Goal: Navigation & Orientation: Find specific page/section

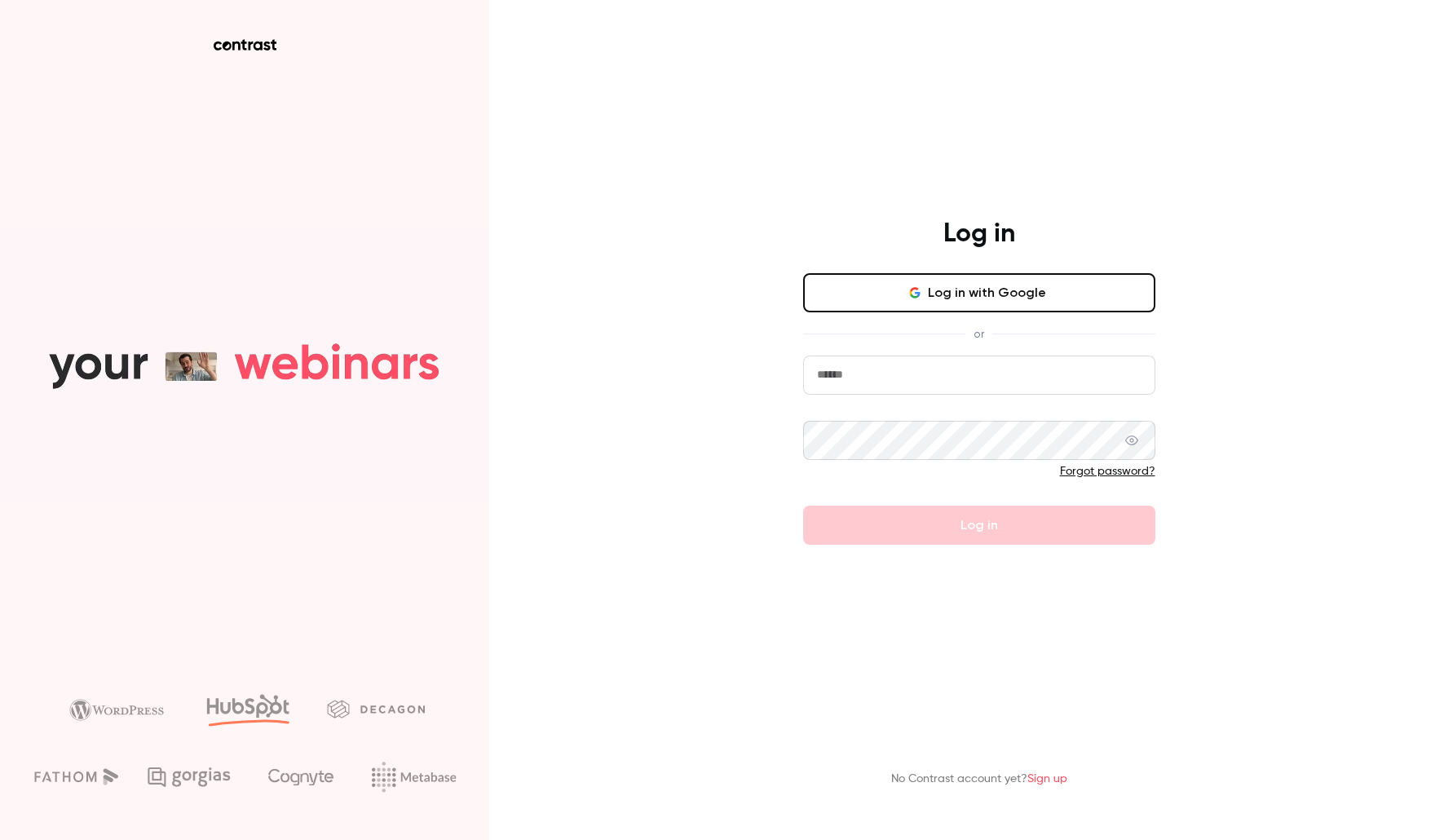
click at [951, 380] on input "email" at bounding box center [979, 375] width 353 height 39
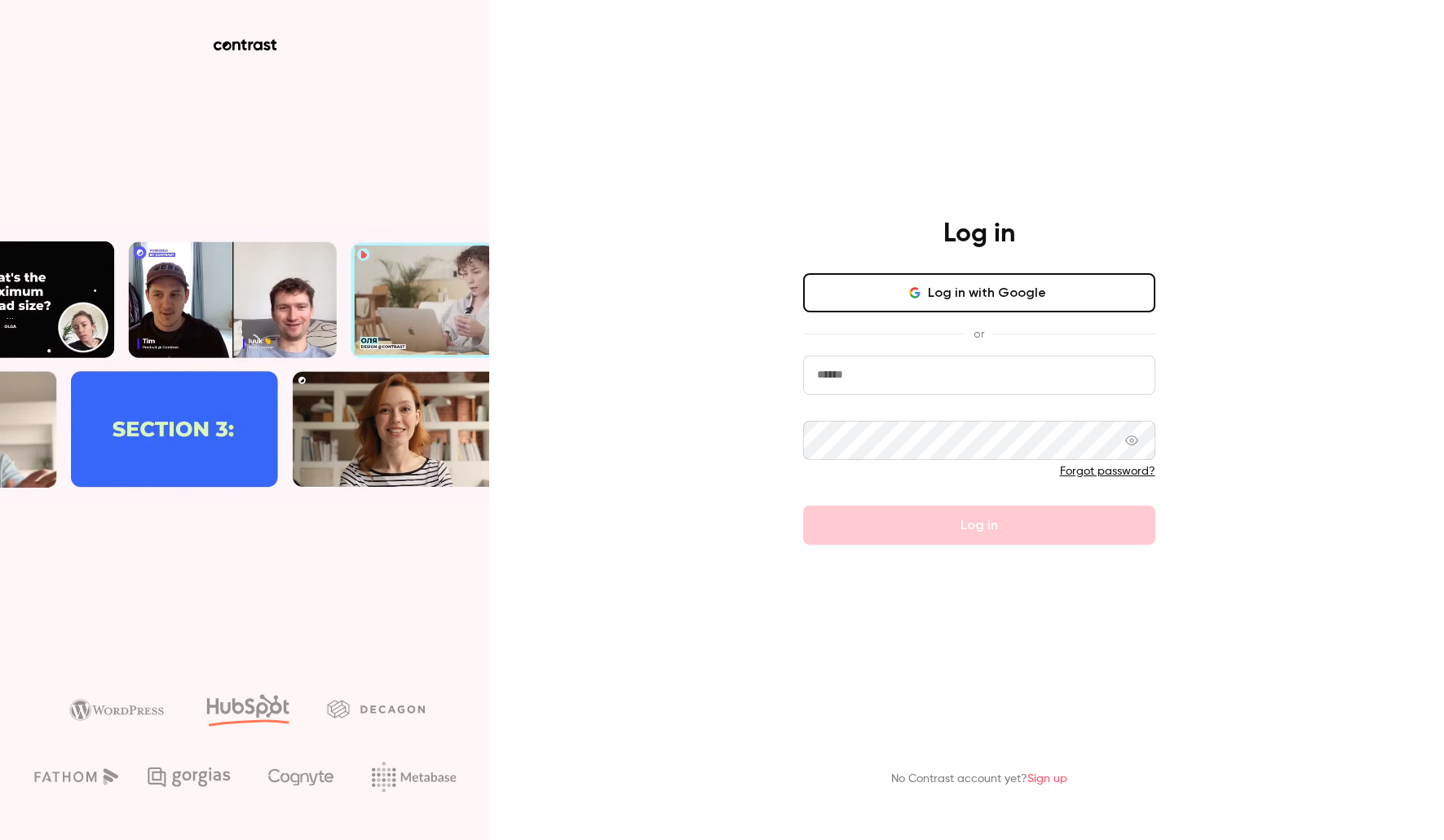
click at [0, 839] on com-1password-button at bounding box center [0, 840] width 0 height 0
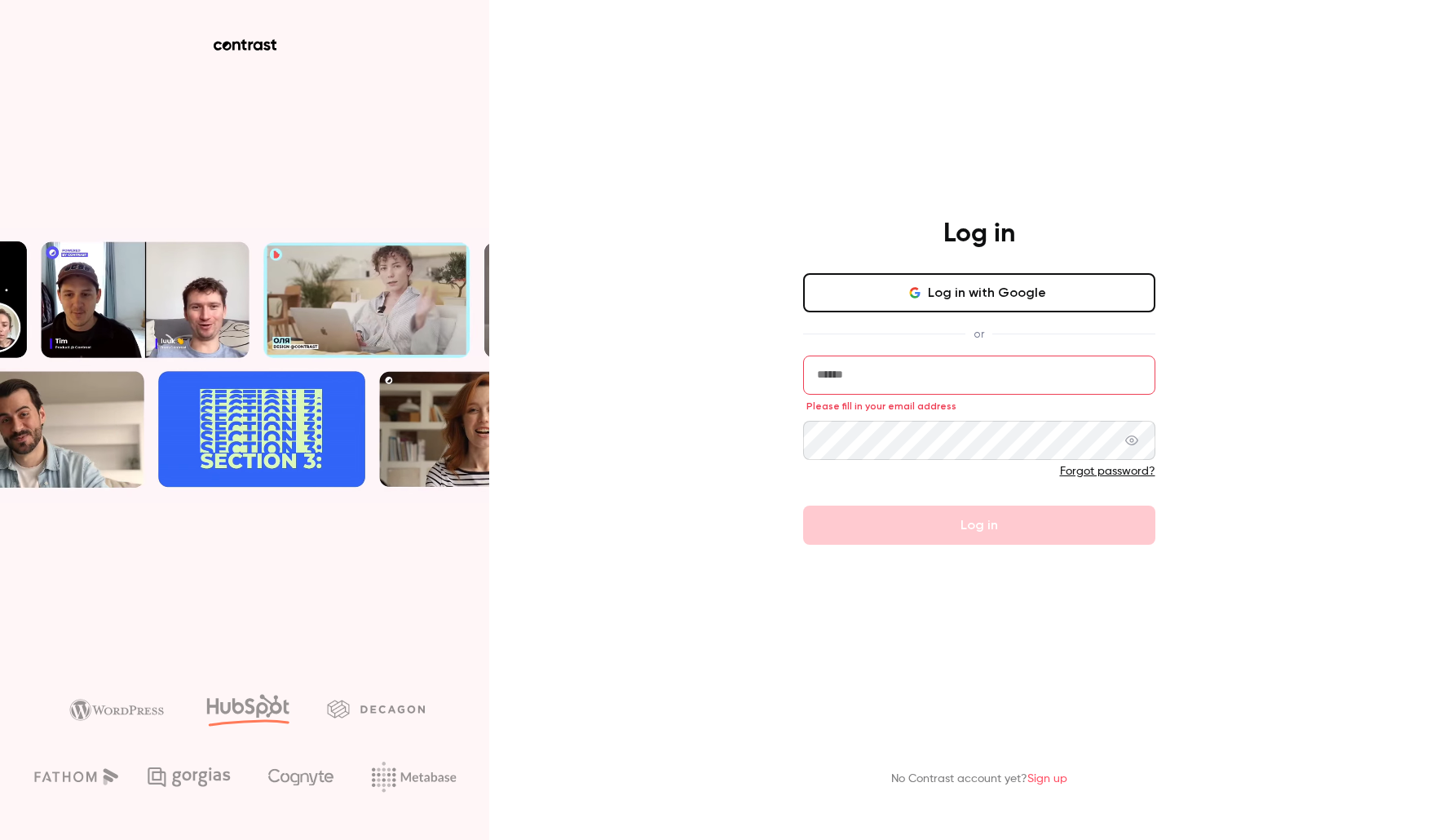
type input "**********"
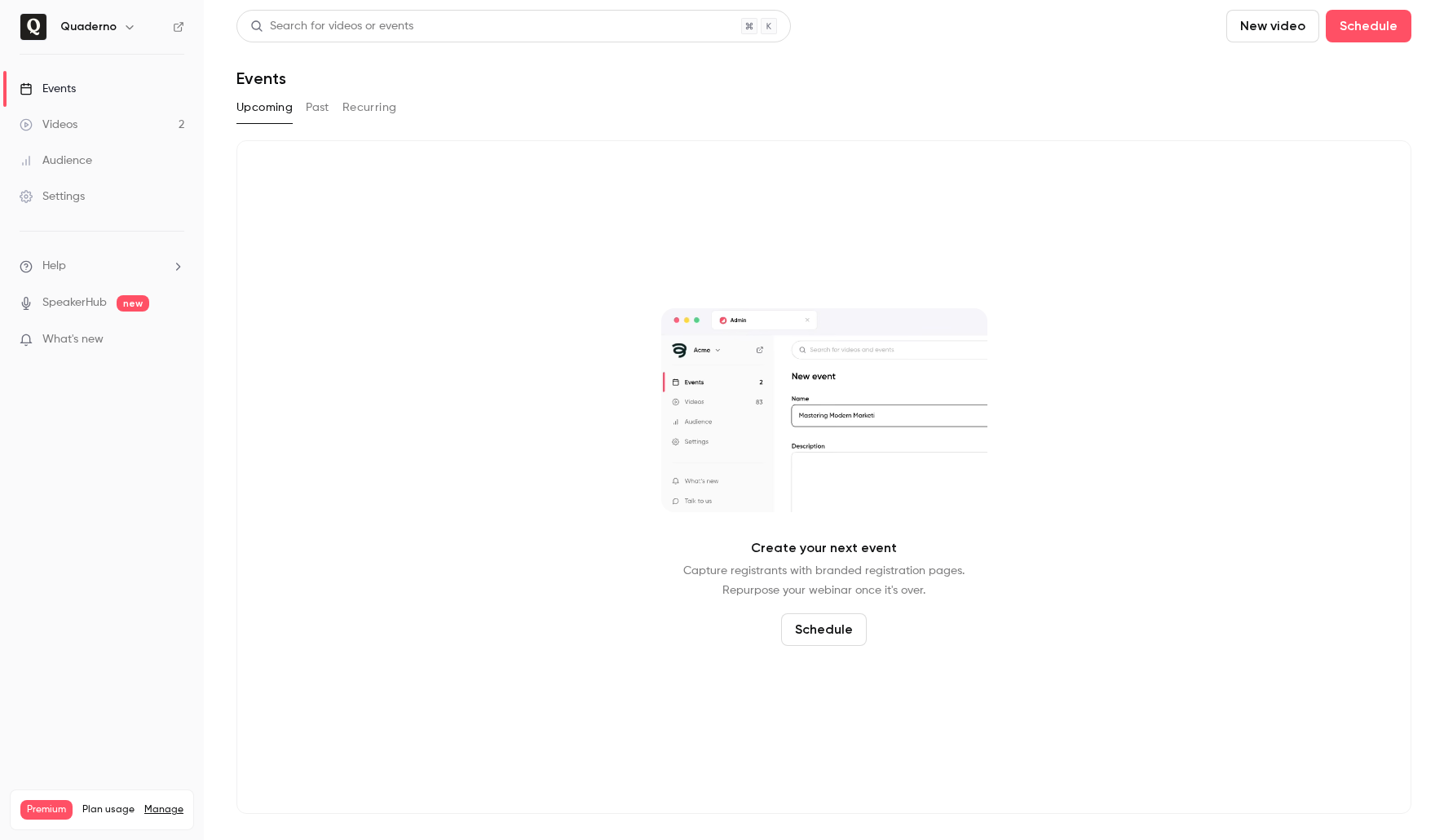
click at [111, 125] on link "Videos 2" at bounding box center [102, 125] width 204 height 36
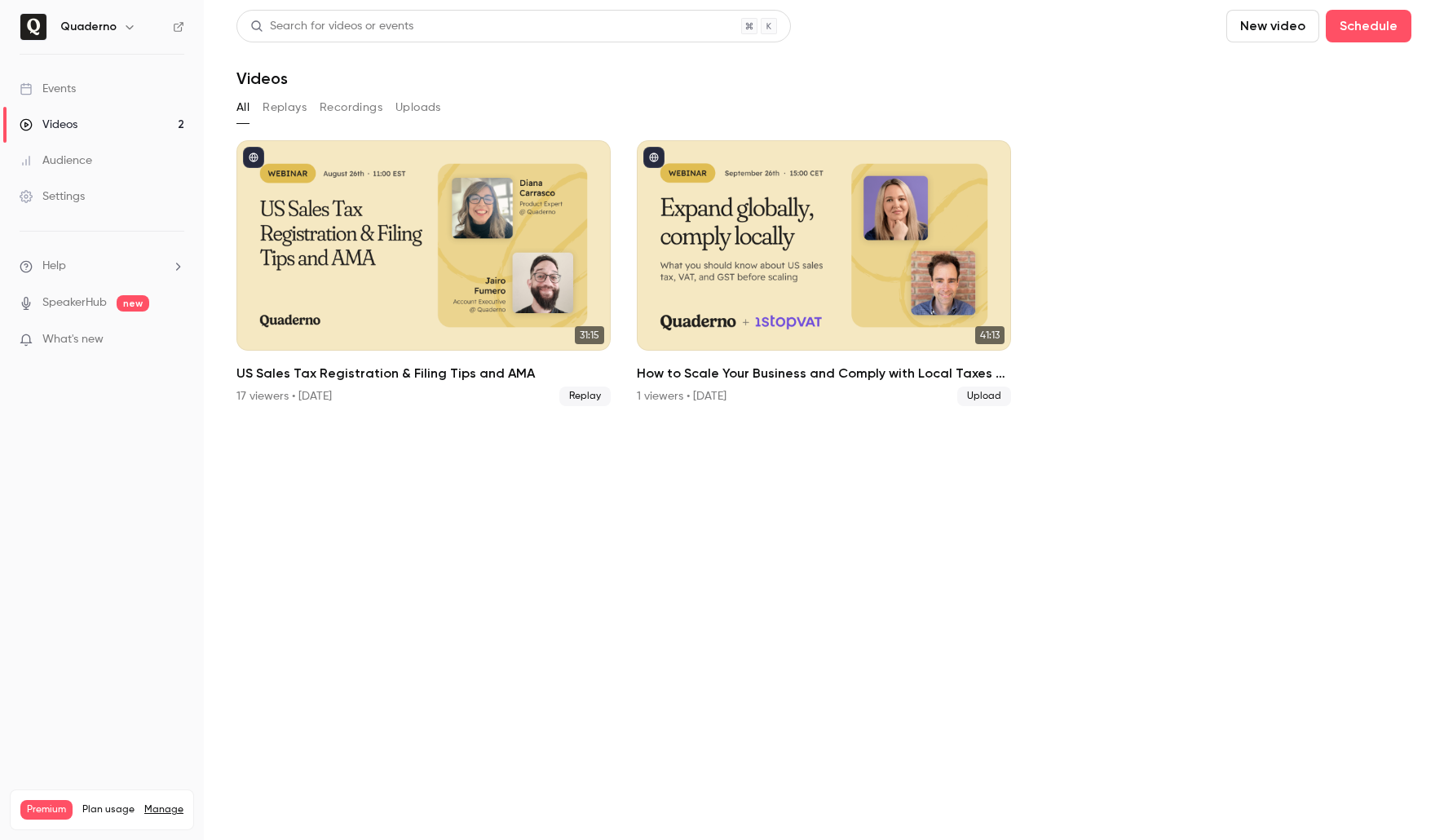
click at [83, 82] on link "Events" at bounding box center [102, 88] width 204 height 36
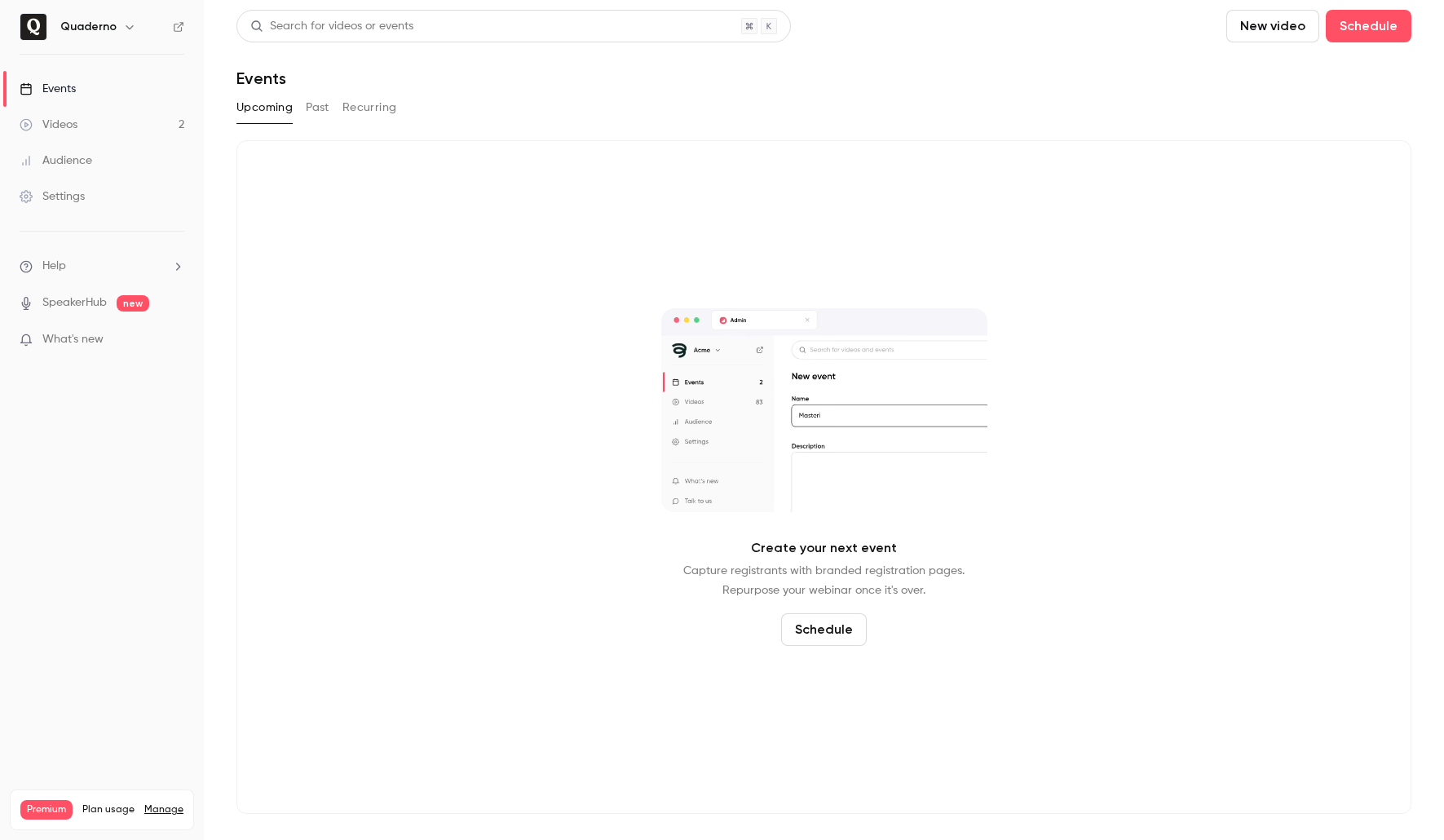
click at [100, 7] on nav "Quaderno Events Videos 2 Audience Settings Help SpeakerHub new What's new Premi…" at bounding box center [102, 420] width 204 height 840
click at [103, 23] on h6 "Quaderno" at bounding box center [88, 27] width 56 height 16
click at [132, 27] on icon "button" at bounding box center [129, 27] width 13 height 13
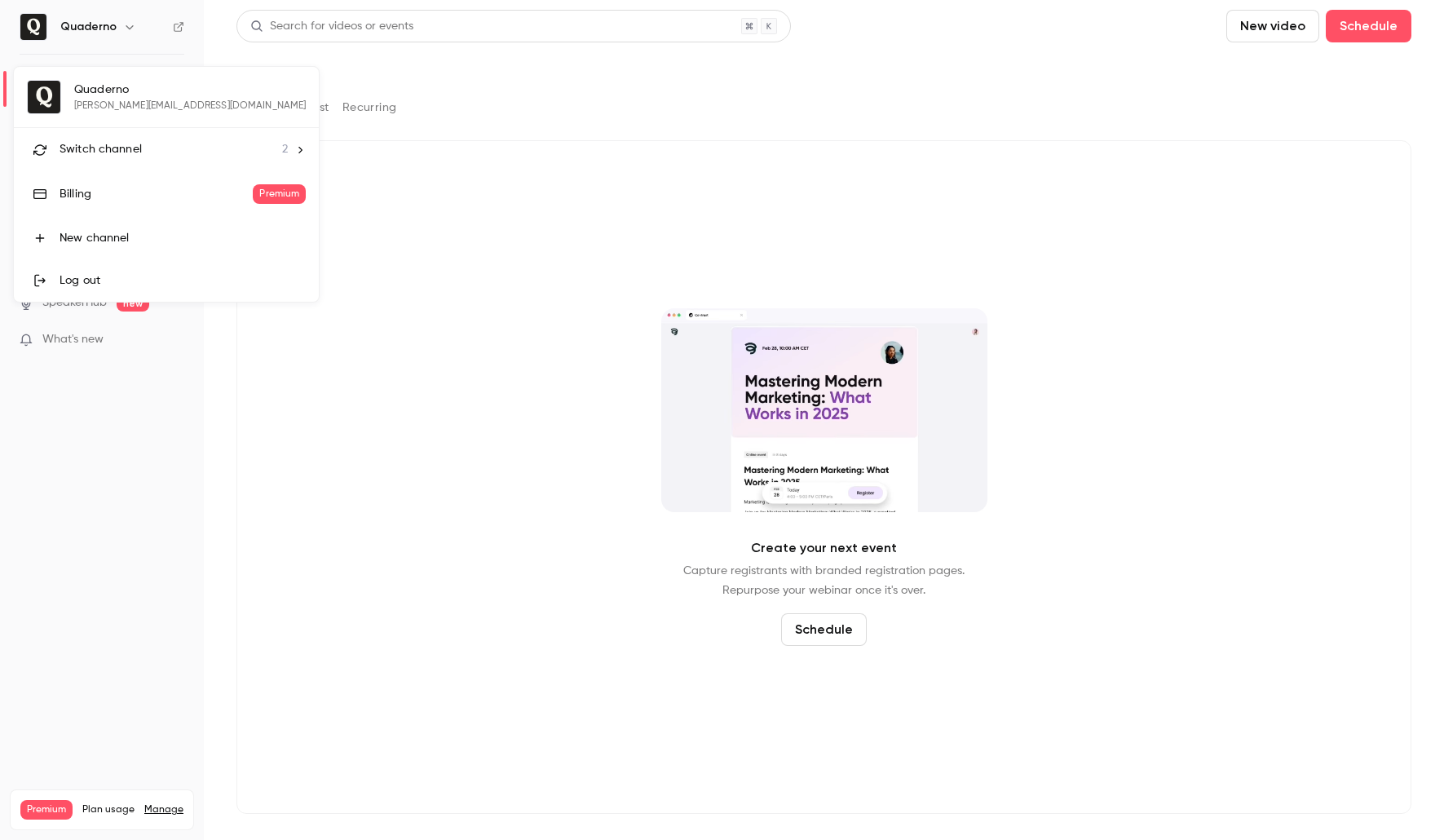
click at [117, 139] on li "Switch channel 2" at bounding box center [166, 149] width 305 height 43
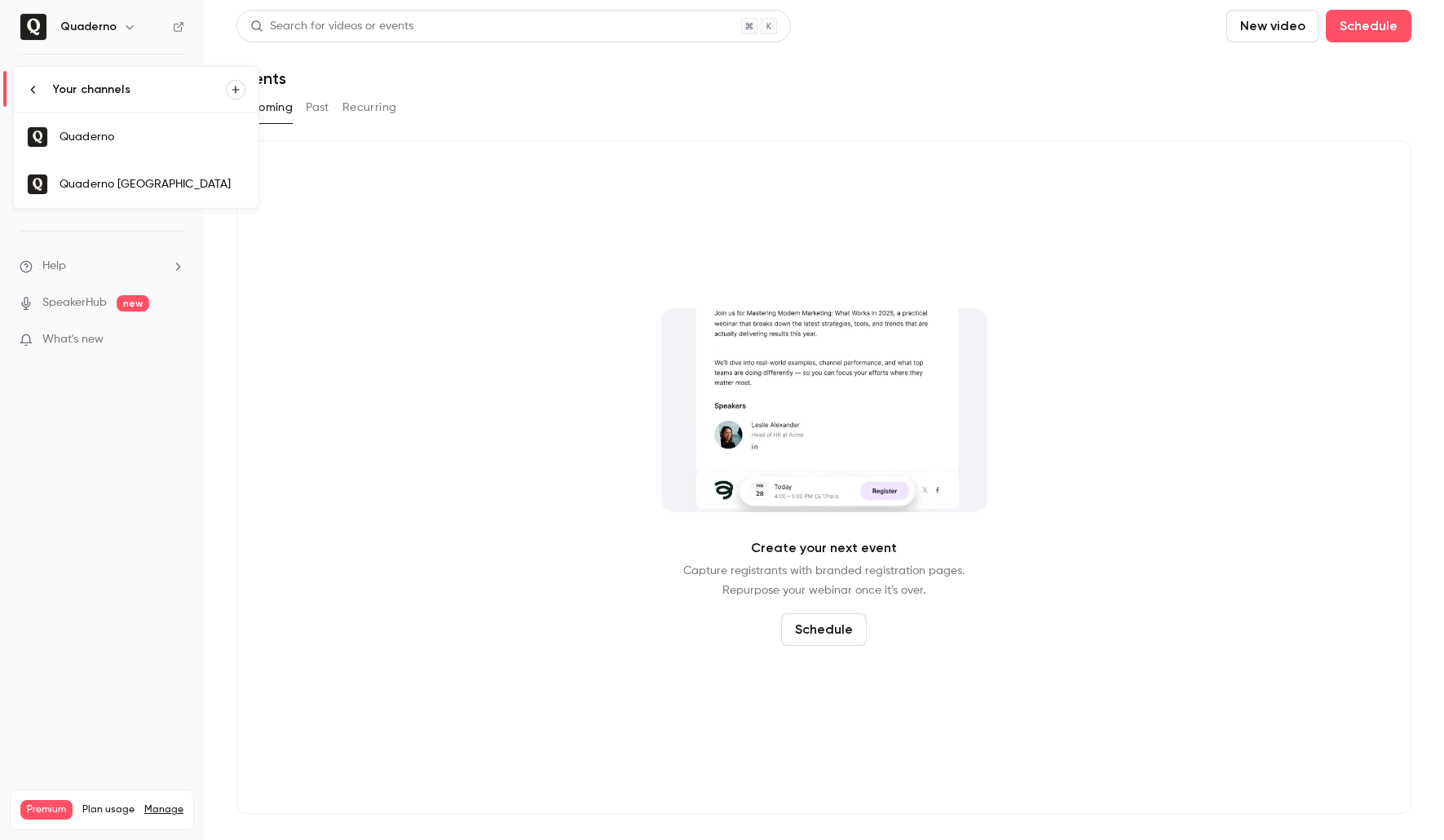
click at [137, 177] on div "Quaderno [GEOGRAPHIC_DATA]" at bounding box center [152, 184] width 186 height 16
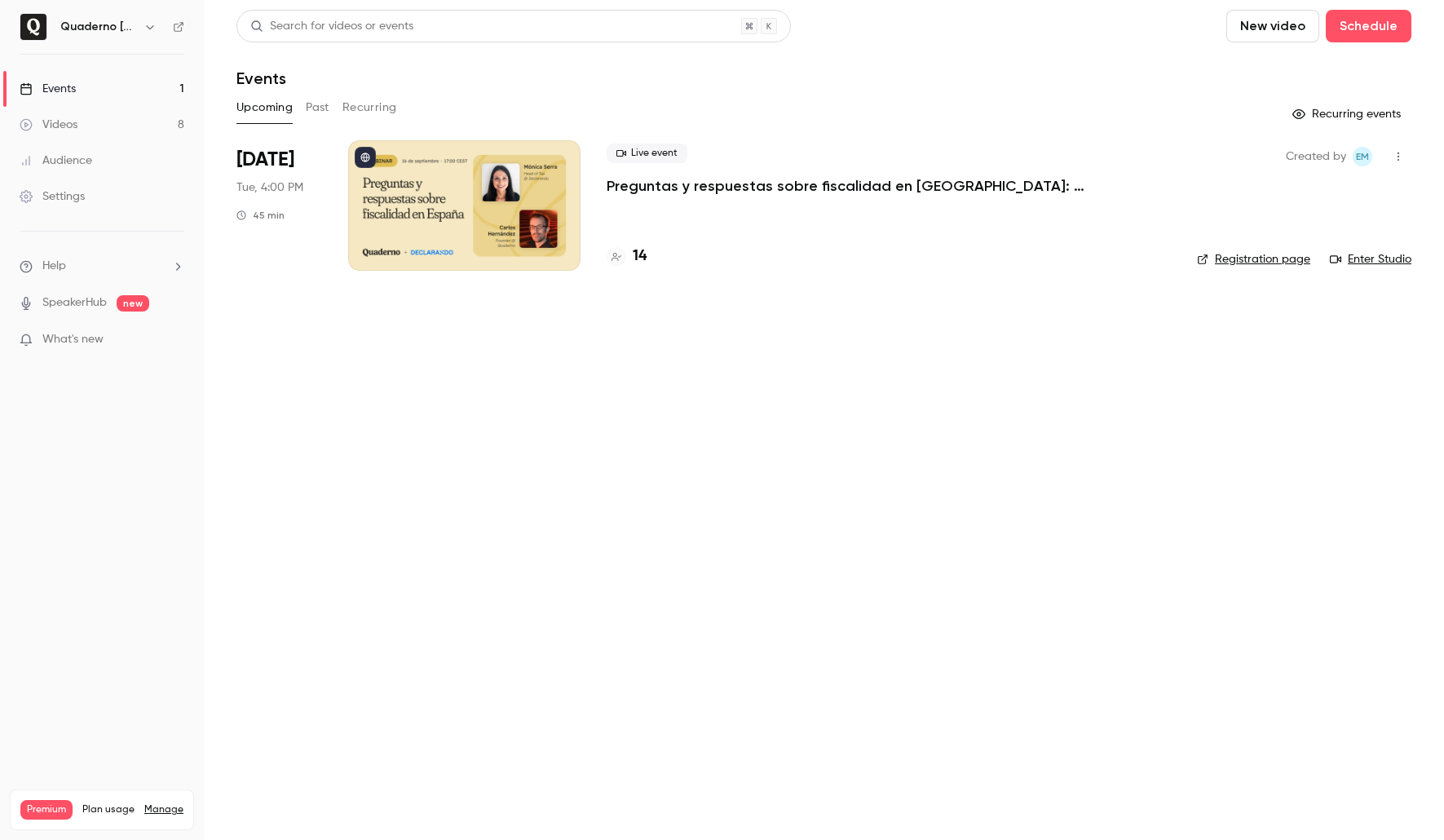
click at [716, 188] on p "Preguntas y respuestas sobre fiscalidad en [GEOGRAPHIC_DATA]: impuestos, factur…" at bounding box center [851, 185] width 489 height 19
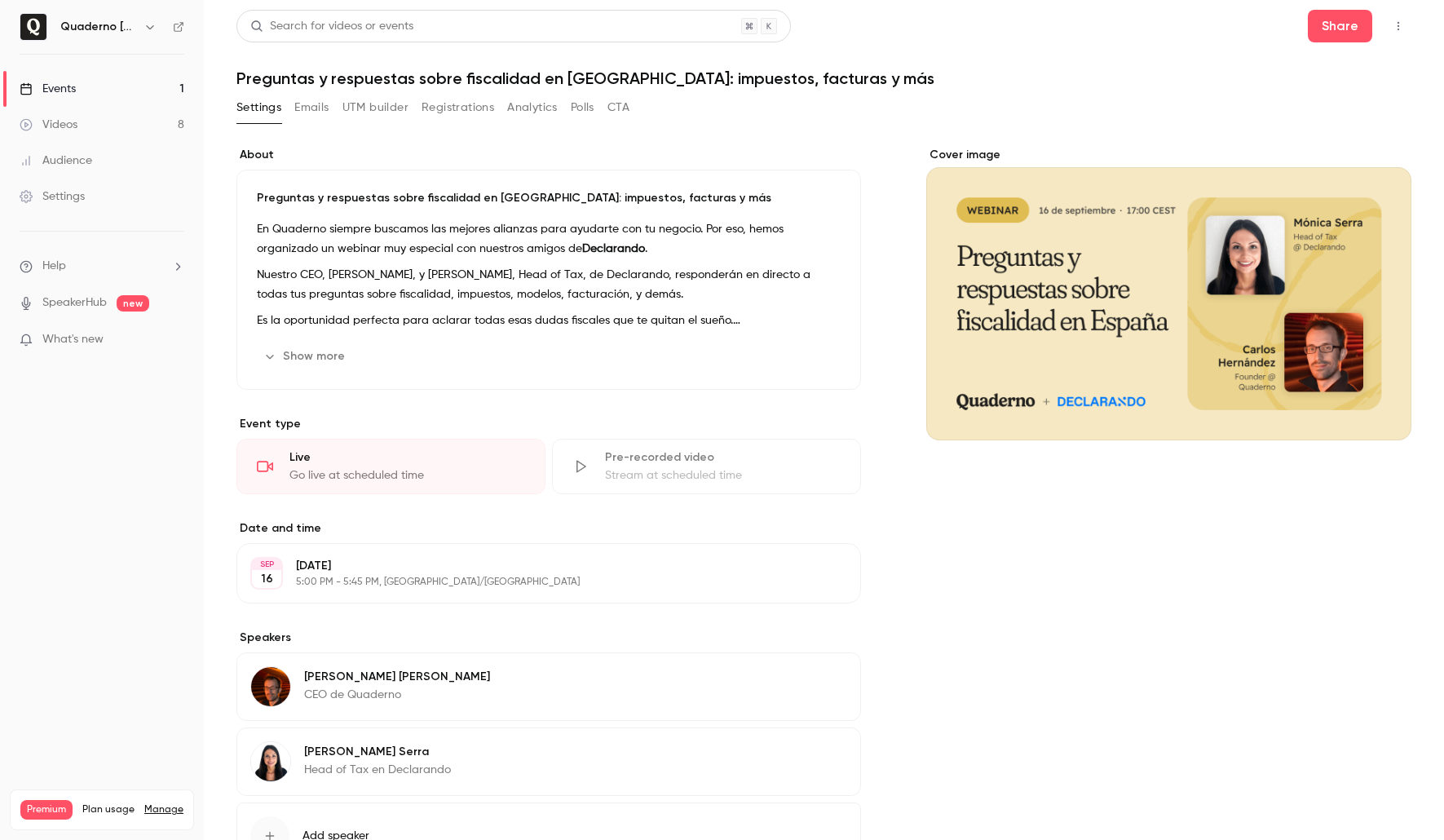
click at [1398, 27] on icon "button" at bounding box center [1398, 26] width 13 height 11
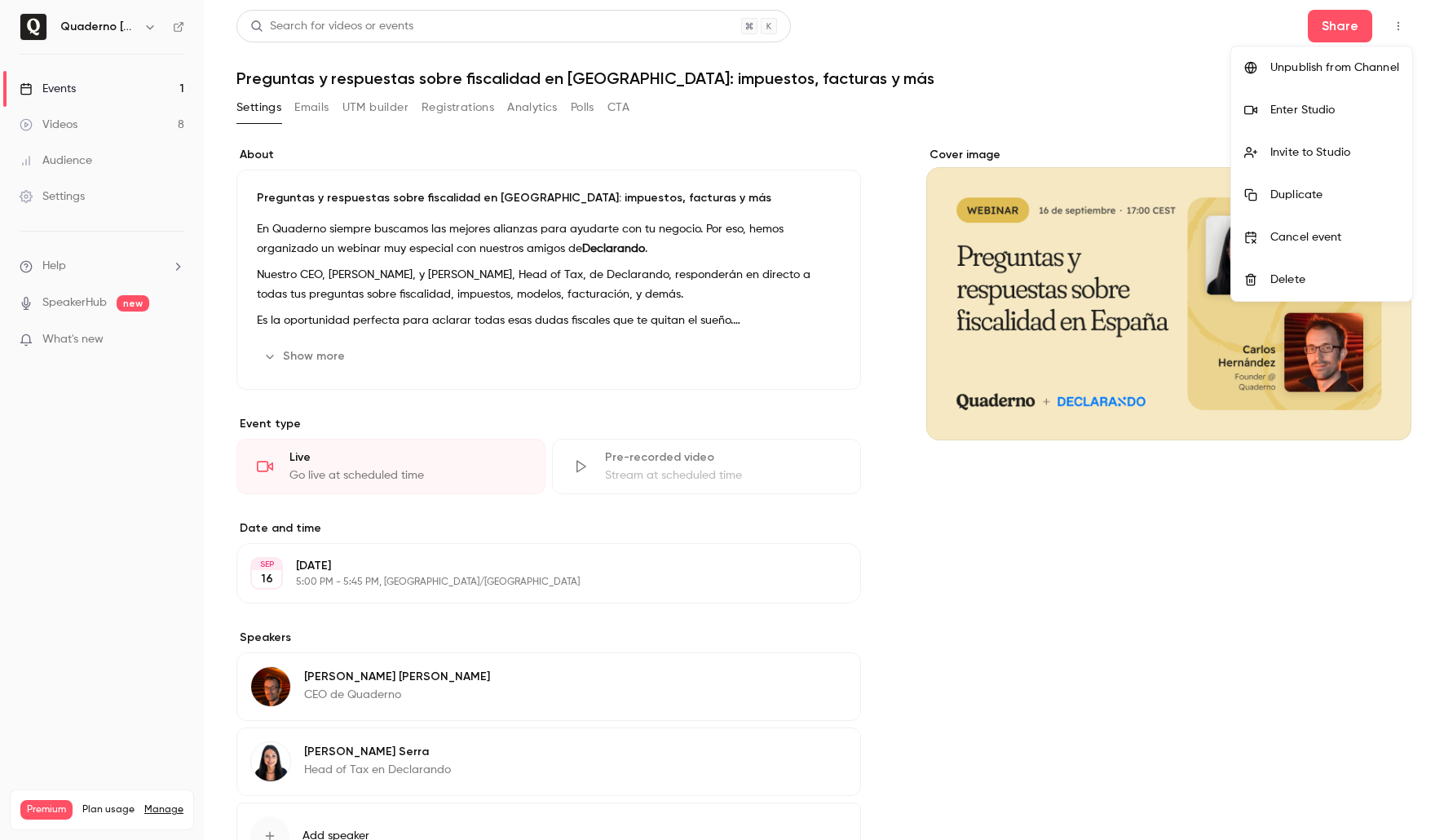
click at [1313, 111] on div "Enter Studio" at bounding box center [1335, 110] width 129 height 16
